Goal: Information Seeking & Learning: Check status

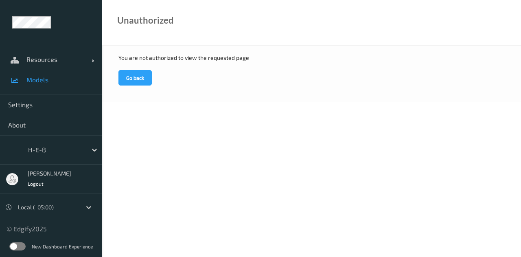
click at [39, 80] on span "Models" at bounding box center [59, 80] width 67 height 8
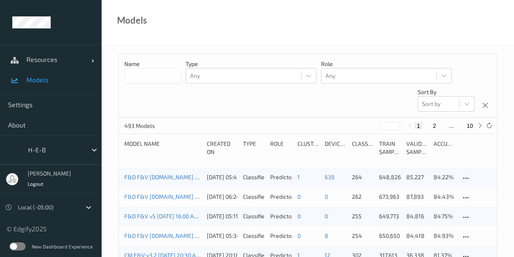
click at [151, 79] on input at bounding box center [152, 75] width 57 height 15
click at [89, 59] on span "Resources" at bounding box center [58, 59] width 65 height 8
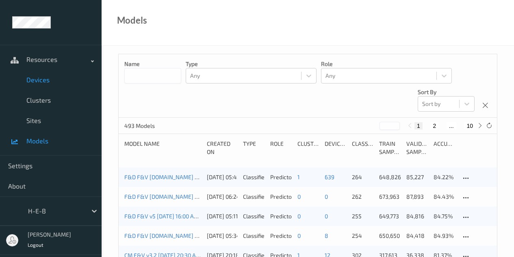
click at [38, 81] on span "Devices" at bounding box center [59, 80] width 67 height 8
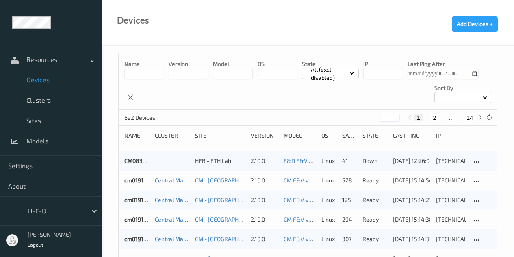
click at [139, 78] on input at bounding box center [144, 73] width 40 height 11
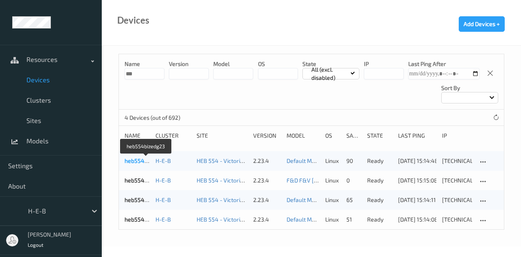
type input "***"
click at [140, 160] on link "heb554bizedg23" at bounding box center [146, 160] width 44 height 7
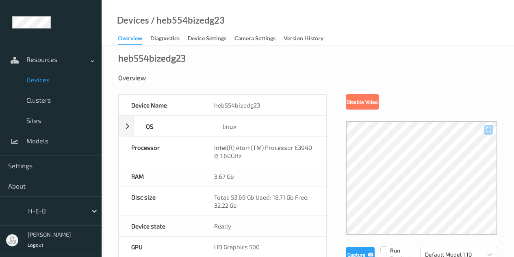
click at [209, 33] on div "Devices / heb554bizedg23" at bounding box center [163, 30] width 123 height 29
click at [211, 37] on div "Device Settings" at bounding box center [207, 39] width 39 height 10
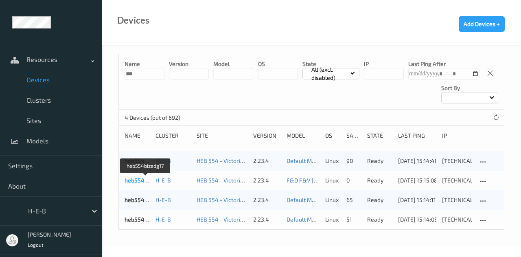
click at [143, 177] on link "heb554bizedg17" at bounding box center [145, 179] width 42 height 7
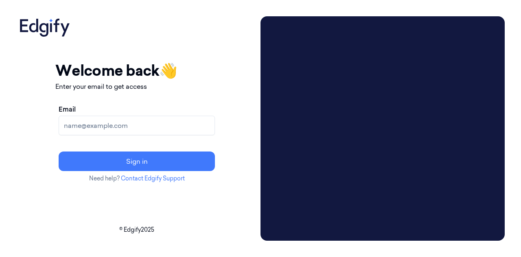
click at [151, 122] on input "Email" at bounding box center [137, 125] width 156 height 20
type input "brown.lamont@heb.com"
click at [59, 151] on button "Sign in" at bounding box center [137, 161] width 156 height 20
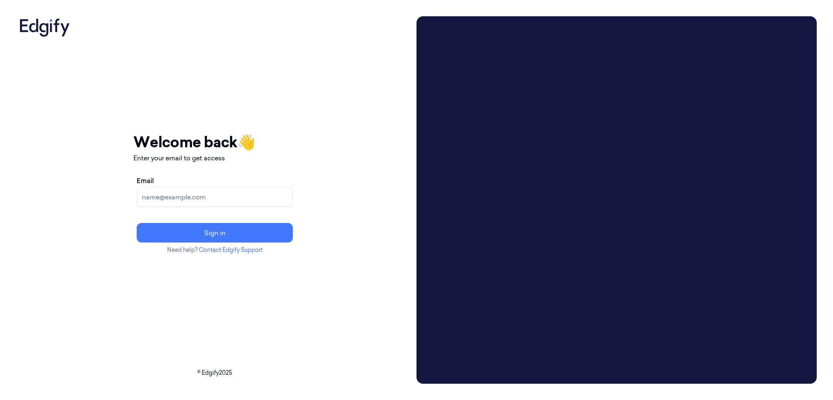
click at [247, 205] on input "Email" at bounding box center [215, 197] width 156 height 20
type input "[EMAIL_ADDRESS][PERSON_NAME][DOMAIN_NAME]"
click at [137, 223] on button "Sign in" at bounding box center [215, 233] width 156 height 20
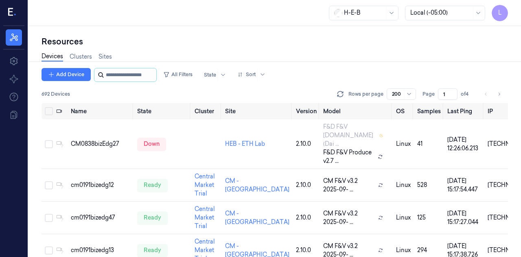
click at [109, 74] on input "string" at bounding box center [130, 74] width 49 height 13
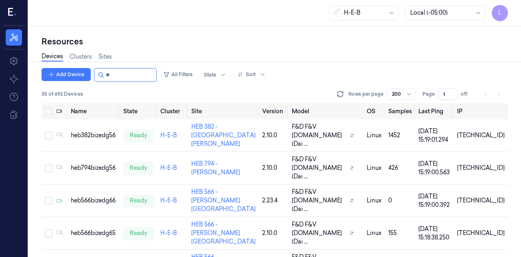
type input "*"
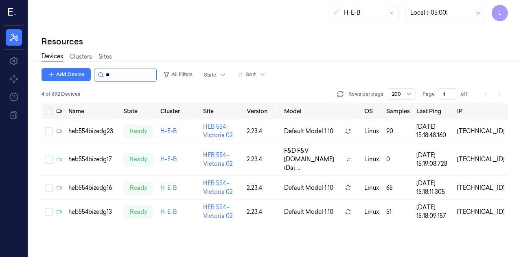
type input "*"
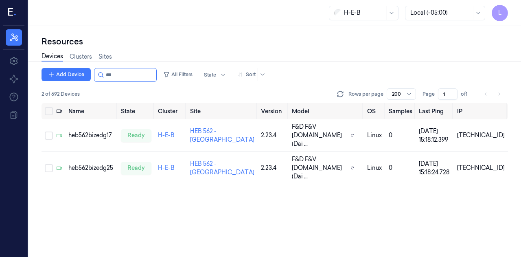
type input "***"
click at [264, 42] on div "Resources" at bounding box center [274, 41] width 466 height 11
click at [105, 57] on link "Sites" at bounding box center [104, 56] width 13 height 9
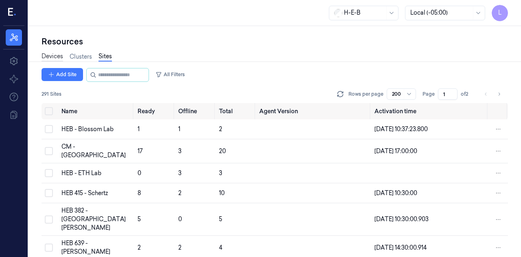
click at [62, 55] on link "Devices" at bounding box center [52, 56] width 22 height 9
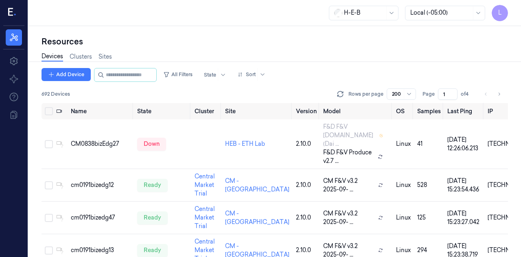
click at [102, 68] on div "Devices Clusters Sites" at bounding box center [76, 57] width 70 height 21
click at [102, 68] on div "Resources Devices Clusters Sites Add Device All Filters State Sort 692 Devices …" at bounding box center [274, 146] width 466 height 221
click at [107, 73] on input "string" at bounding box center [130, 74] width 49 height 13
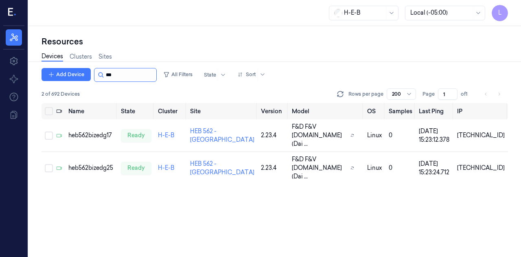
type input "***"
click at [168, 37] on div "Resources" at bounding box center [274, 41] width 466 height 11
click at [127, 74] on input "string" at bounding box center [130, 74] width 49 height 13
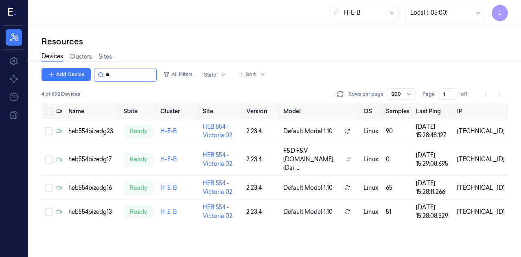
type input "*"
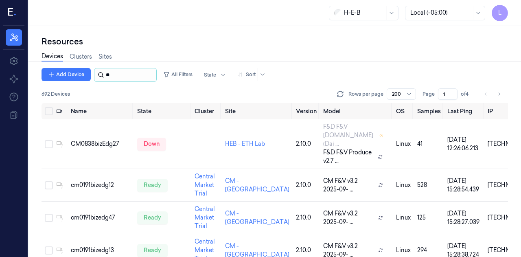
type input "***"
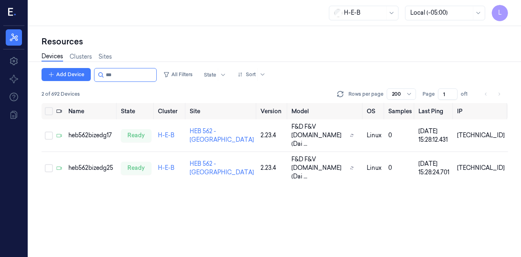
click at [187, 48] on div "Devices Clusters Sites" at bounding box center [274, 57] width 466 height 21
click at [138, 72] on input "string" at bounding box center [130, 74] width 49 height 13
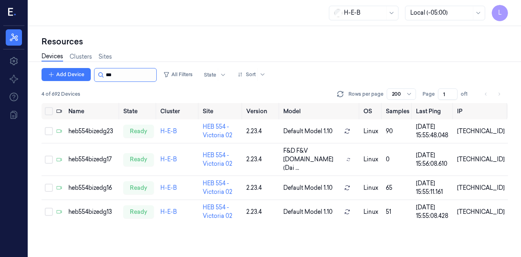
click at [138, 72] on input "string" at bounding box center [130, 74] width 49 height 13
type input "***"
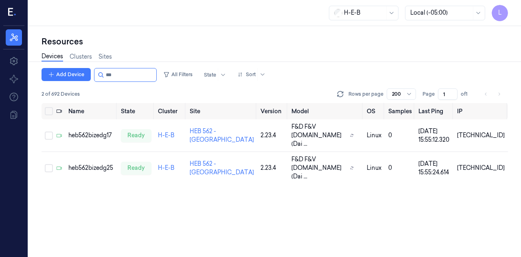
click at [255, 219] on div "Name State Cluster Site Version Model OS Samples Last Ping IP heb562bizedg17 re…" at bounding box center [274, 180] width 466 height 154
click at [89, 131] on div "heb562bizedg17" at bounding box center [91, 135] width 46 height 9
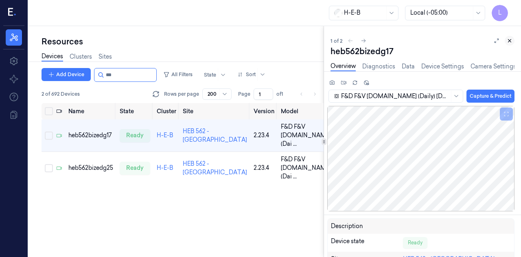
click at [507, 38] on icon at bounding box center [509, 41] width 6 height 6
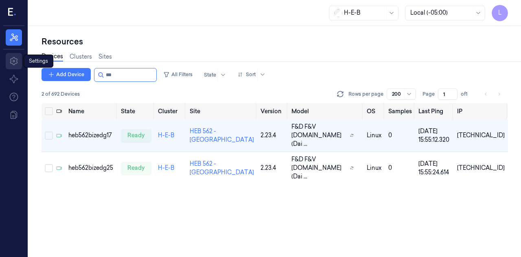
click at [13, 61] on icon at bounding box center [14, 61] width 10 height 10
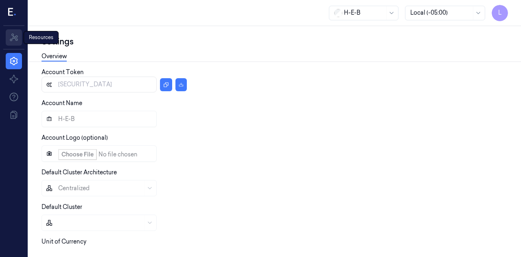
click at [9, 37] on icon at bounding box center [14, 38] width 10 height 10
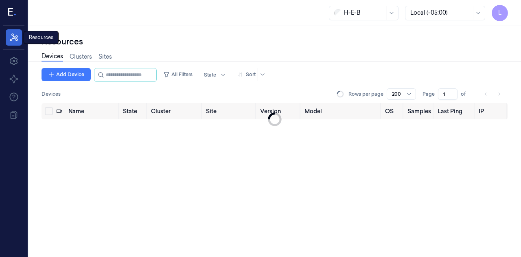
click at [9, 37] on icon at bounding box center [14, 38] width 10 height 10
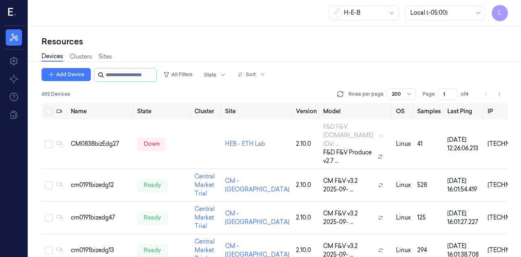
click at [117, 70] on input "string" at bounding box center [130, 74] width 49 height 13
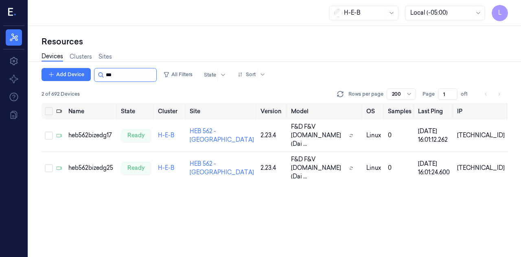
type input "***"
click at [203, 35] on div "Resources Devices Clusters Sites Add Device All Filters State Sort 2 of 692 Dev…" at bounding box center [274, 141] width 492 height 231
click at [420, 200] on div "Name State Cluster Site Version Model OS Samples Last Ping IP heb562bizedg17 re…" at bounding box center [274, 180] width 466 height 154
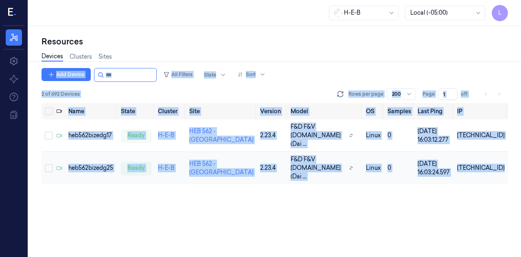
click at [150, 164] on td "ready" at bounding box center [136, 168] width 37 height 33
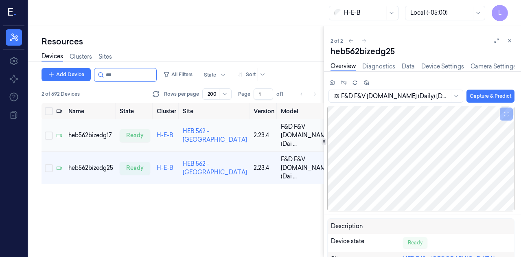
click at [89, 134] on td "heb562bizedg17" at bounding box center [90, 135] width 51 height 33
click at [90, 172] on div "heb562bizedg25" at bounding box center [90, 167] width 45 height 9
click at [105, 57] on link "Sites" at bounding box center [104, 56] width 13 height 9
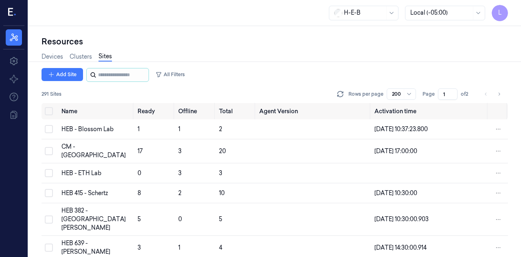
click at [108, 68] on div at bounding box center [117, 75] width 63 height 14
click at [109, 76] on input "string" at bounding box center [122, 74] width 49 height 13
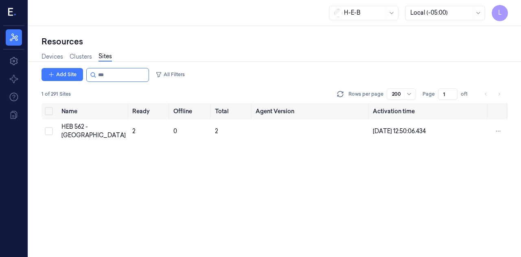
type input "***"
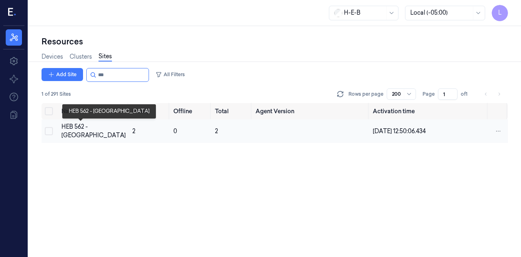
click at [73, 126] on div "HEB 562 - [GEOGRAPHIC_DATA]" at bounding box center [93, 130] width 64 height 17
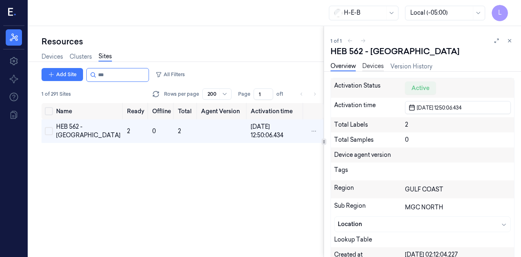
click at [371, 63] on link "Devices" at bounding box center [373, 66] width 22 height 9
